Goal: Task Accomplishment & Management: Manage account settings

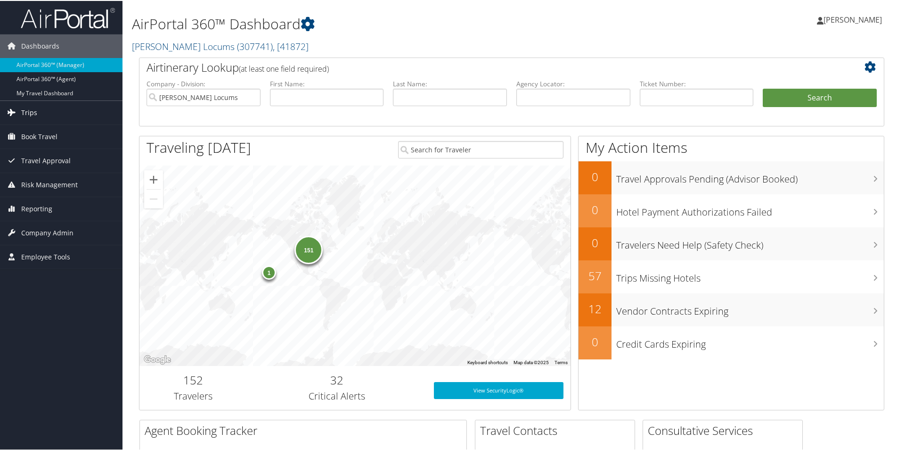
click at [30, 116] on span "Trips" at bounding box center [29, 112] width 16 height 24
click at [33, 232] on span "Company Admin" at bounding box center [47, 232] width 52 height 24
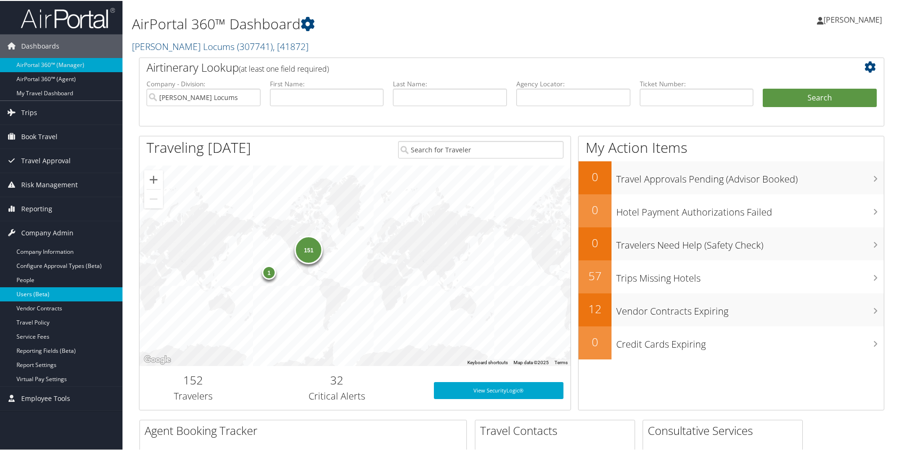
click at [32, 295] on link "Users (Beta)" at bounding box center [61, 293] width 123 height 14
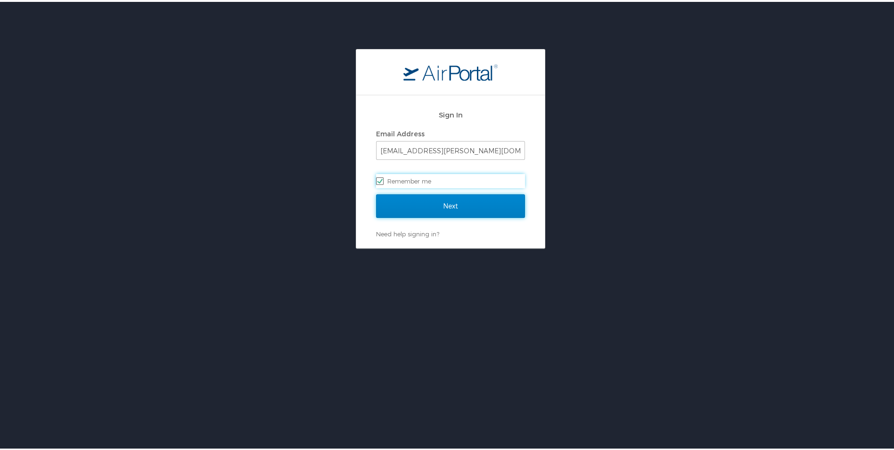
click at [393, 197] on input "Next" at bounding box center [450, 204] width 149 height 24
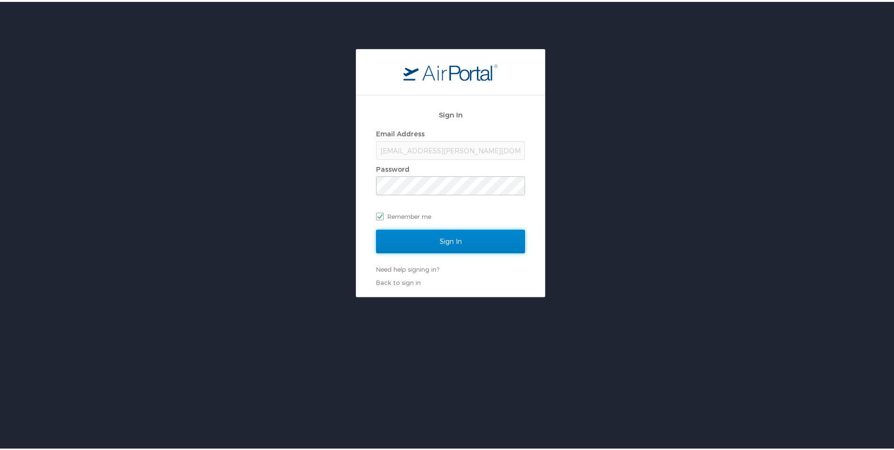
click at [435, 245] on input "Sign In" at bounding box center [450, 240] width 149 height 24
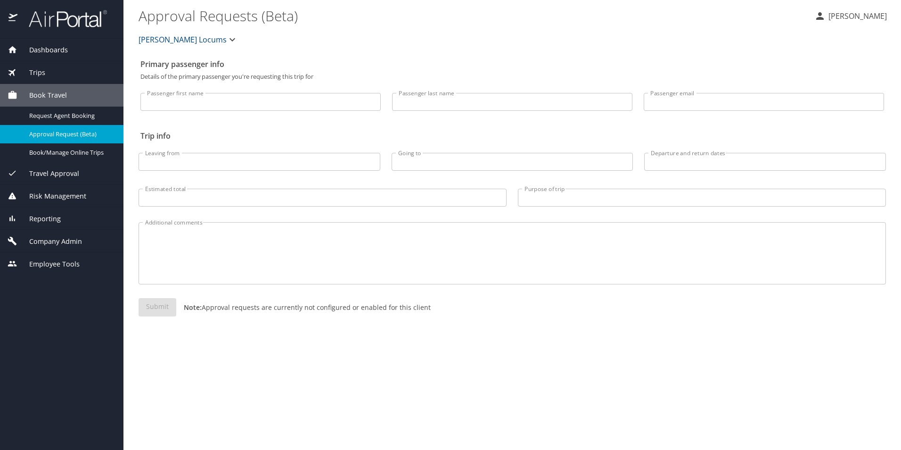
click at [61, 242] on span "Company Admin" at bounding box center [49, 241] width 65 height 10
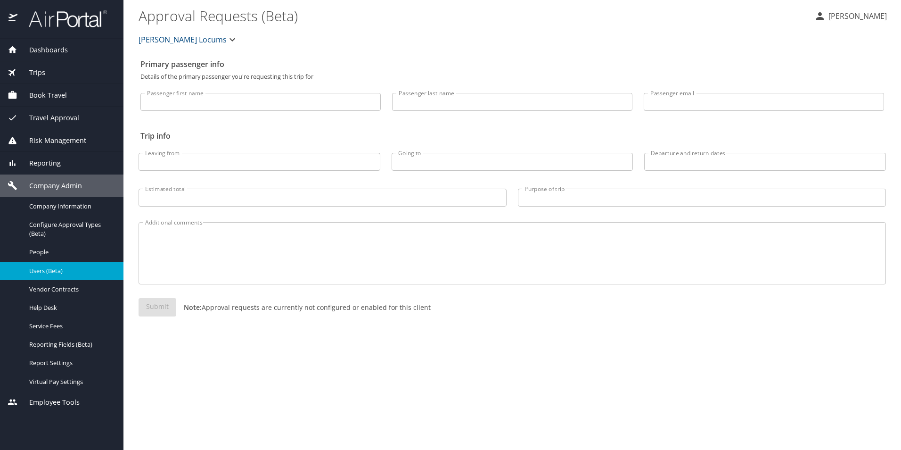
click at [47, 274] on span "Users (Beta)" at bounding box center [70, 270] width 83 height 9
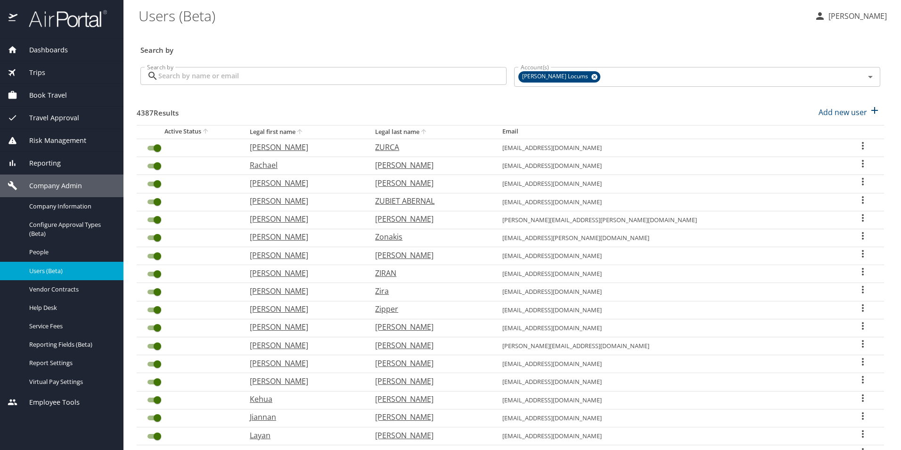
click at [248, 78] on input "Search by" at bounding box center [332, 76] width 348 height 18
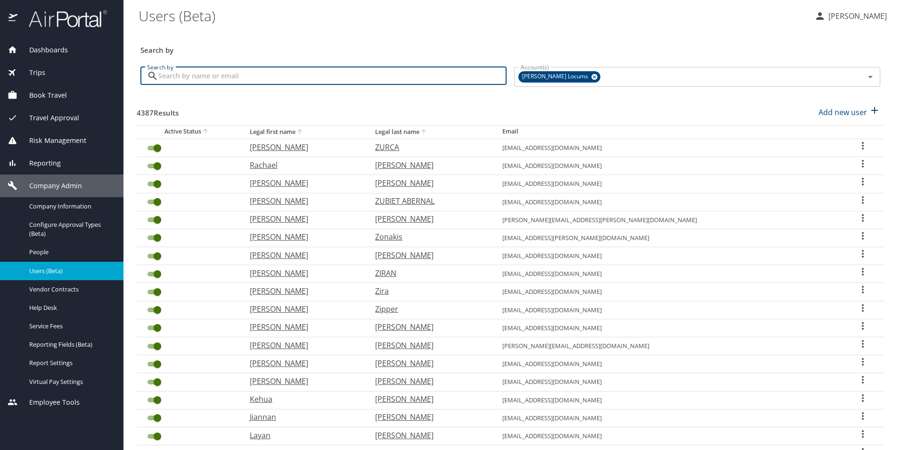
click at [244, 66] on div "Search by Search by" at bounding box center [324, 76] width 374 height 35
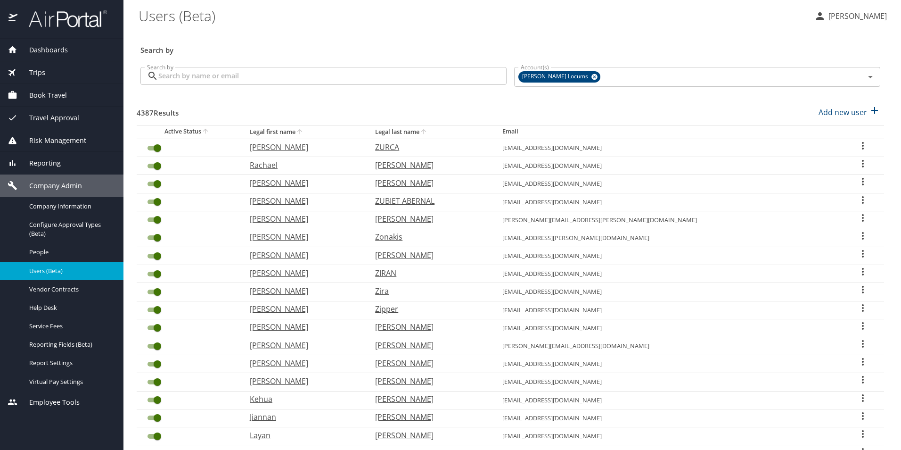
click at [240, 69] on input "Search by" at bounding box center [332, 76] width 348 height 18
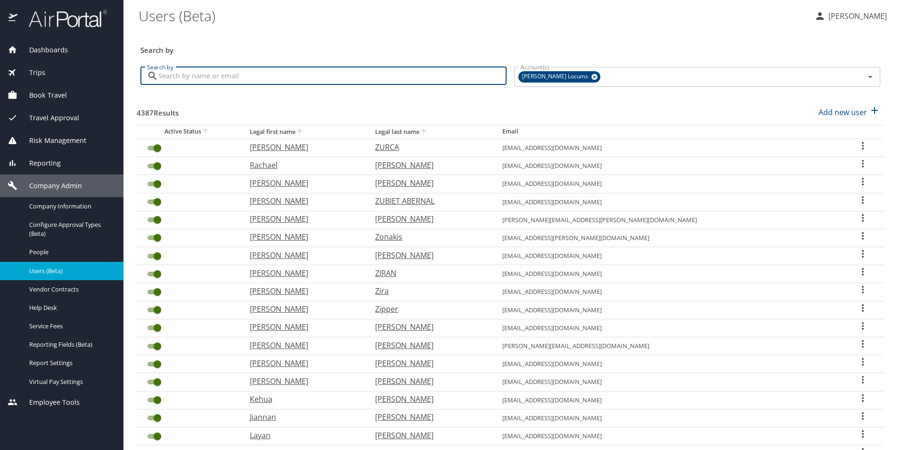
paste input "[EMAIL_ADDRESS][DOMAIN_NAME]"
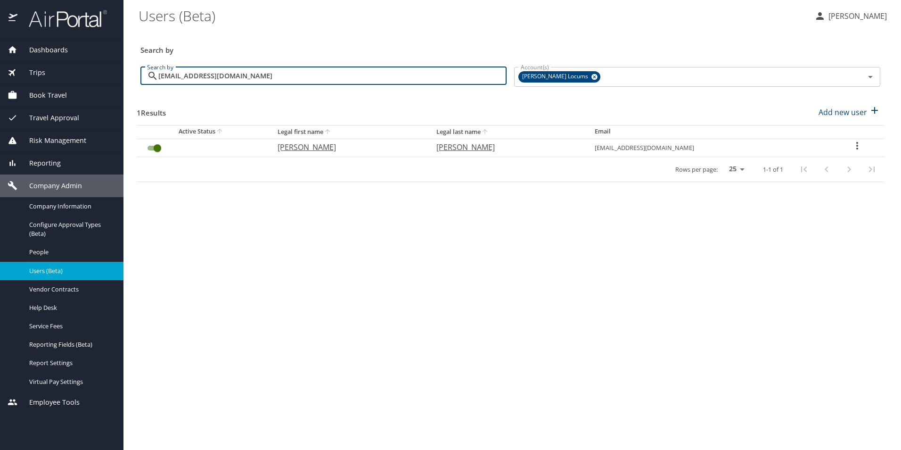
type input "[EMAIL_ADDRESS][DOMAIN_NAME]"
click at [308, 147] on p "[PERSON_NAME]" at bounding box center [347, 146] width 139 height 11
select select "US"
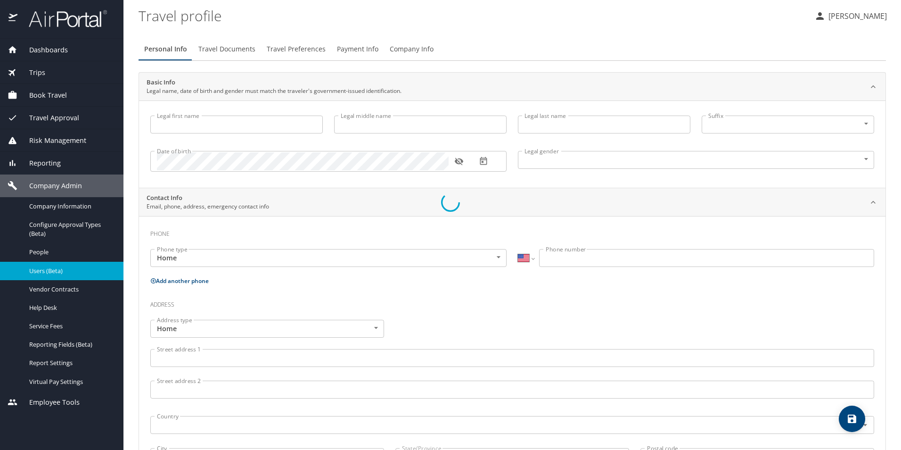
type input "[PERSON_NAME]"
type input "[DEMOGRAPHIC_DATA]"
select select "US"
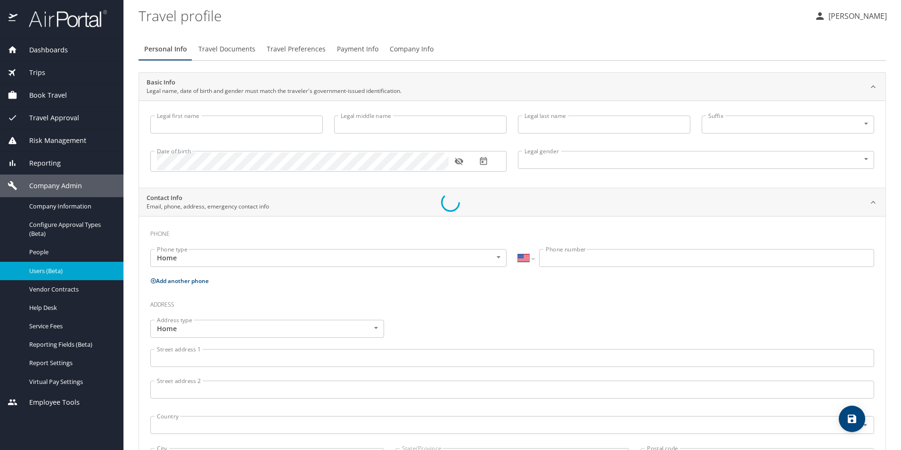
select select "US"
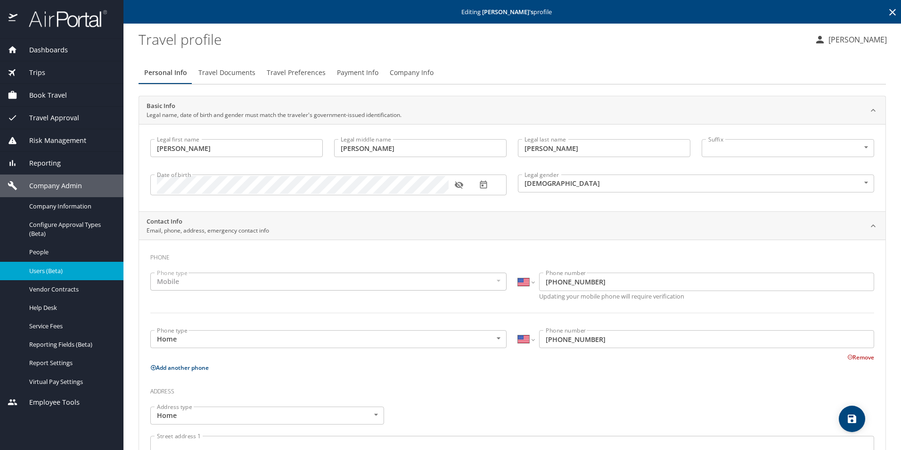
click at [244, 76] on span "Travel Documents" at bounding box center [226, 73] width 57 height 12
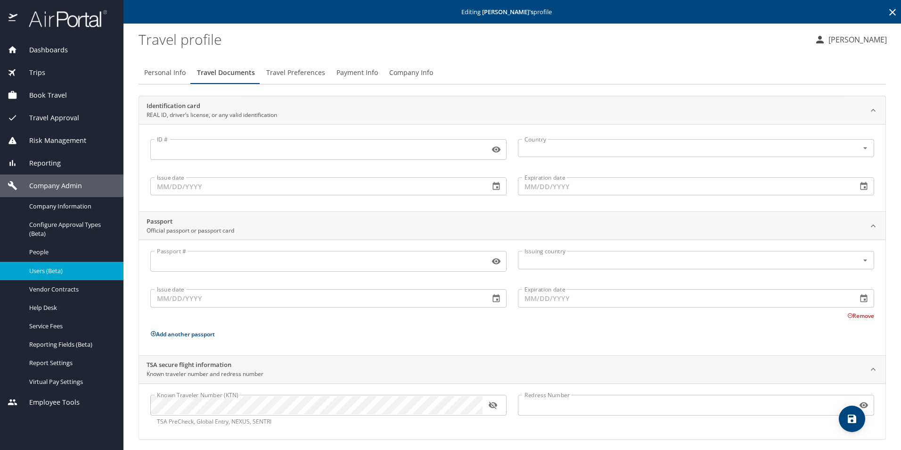
click at [295, 72] on span "Travel Preferences" at bounding box center [295, 73] width 59 height 12
